Goal: Check status: Check status

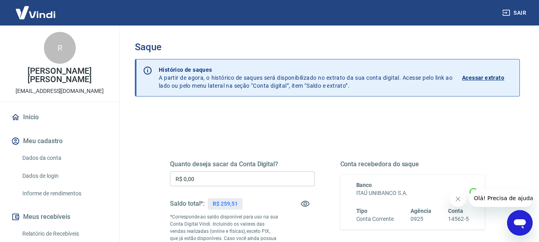
click at [30, 119] on link "Início" at bounding box center [60, 118] width 100 height 18
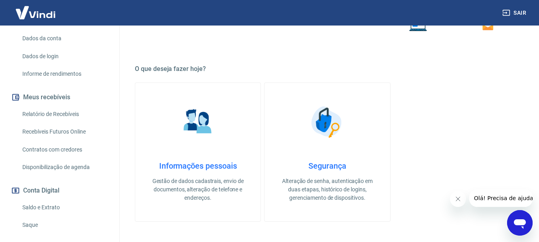
scroll to position [183, 0]
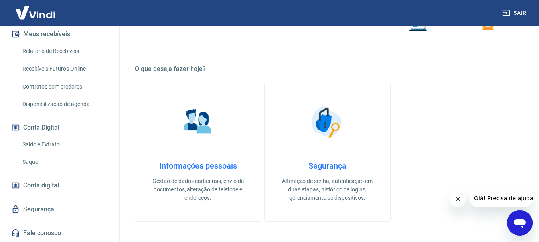
click at [43, 143] on link "Saldo e Extrato" at bounding box center [64, 144] width 91 height 16
